Goal: Understand process/instructions

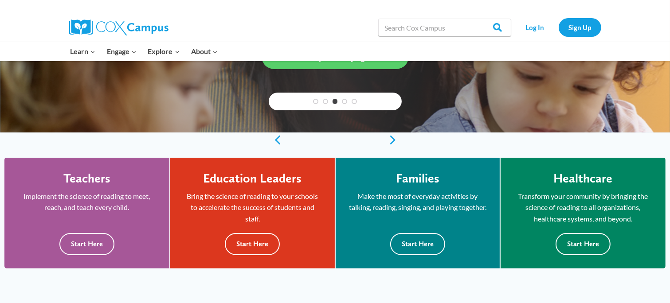
scroll to position [177, 0]
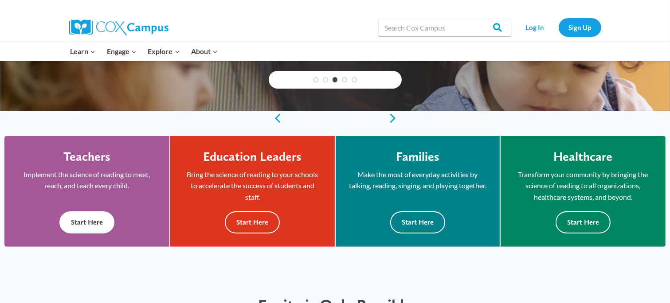
click at [94, 220] on button "Start Here" at bounding box center [86, 222] width 55 height 22
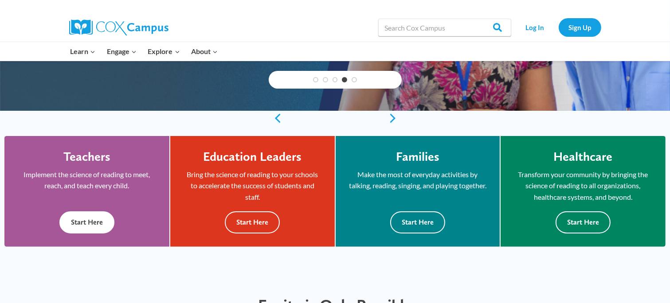
click at [94, 220] on button "Start Here" at bounding box center [86, 222] width 55 height 22
click at [92, 216] on button "Start Here" at bounding box center [86, 222] width 55 height 22
click at [95, 219] on button "Start Here" at bounding box center [86, 222] width 55 height 22
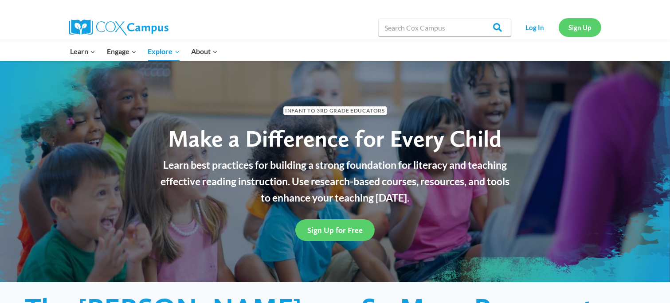
click at [580, 30] on link "Sign Up" at bounding box center [579, 27] width 43 height 18
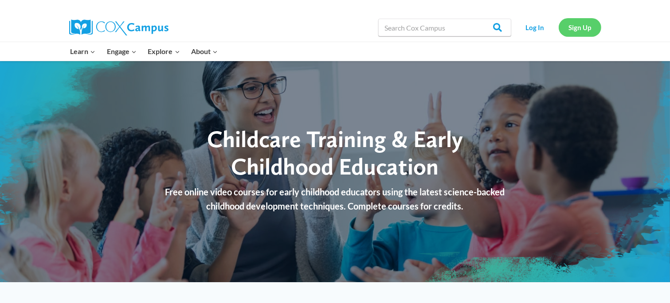
click at [575, 27] on link "Sign Up" at bounding box center [579, 27] width 43 height 18
